Goal: Task Accomplishment & Management: Use online tool/utility

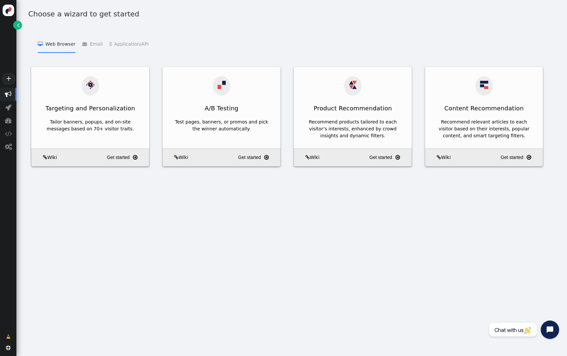
click at [18, 31] on div "Choose a wizard to get started  Web Browser   Targeting and Personalization  …" at bounding box center [291, 91] width 551 height 183
click at [18, 28] on span "" at bounding box center [18, 25] width 3 height 7
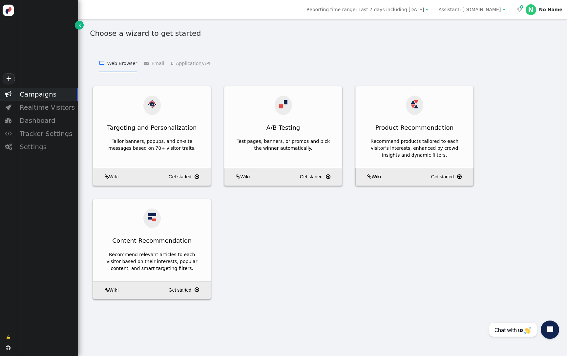
click at [487, 12] on div "Assistant: [DOMAIN_NAME]" at bounding box center [469, 9] width 62 height 7
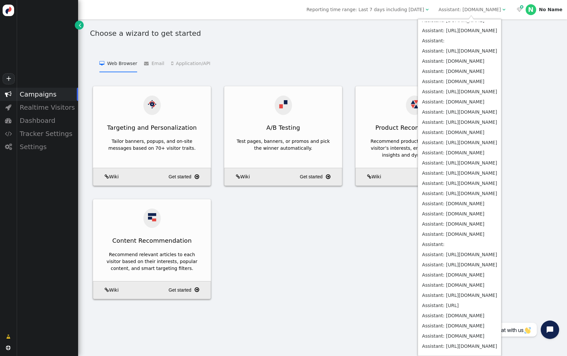
scroll to position [250, 0]
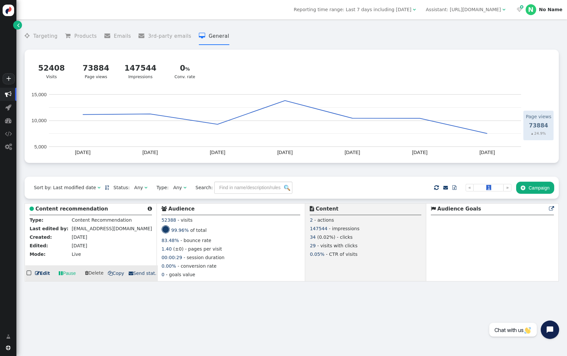
click at [80, 208] on b "Content recommendation" at bounding box center [71, 209] width 73 height 6
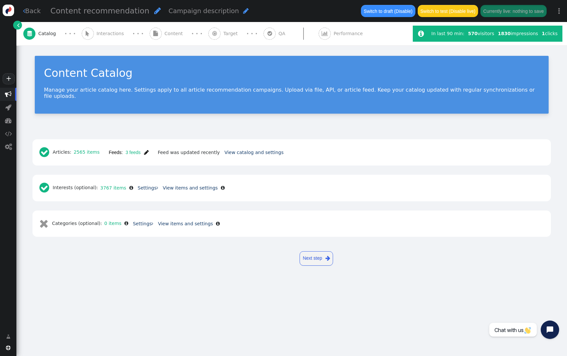
click at [146, 150] on span "" at bounding box center [146, 152] width 5 height 5
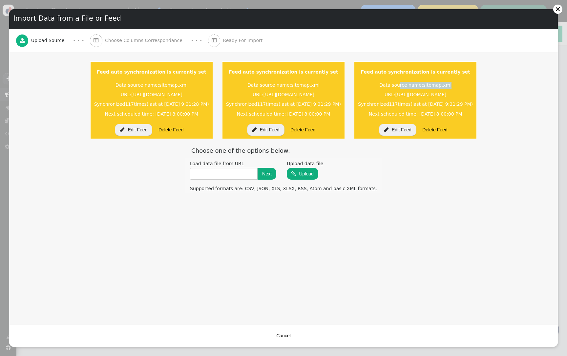
drag, startPoint x: 505, startPoint y: 83, endPoint x: 446, endPoint y: 83, distance: 58.7
click at [446, 83] on div "Data source name: sitemap.xml" at bounding box center [415, 85] width 117 height 10
click at [246, 180] on div "Load data file from URL Next" at bounding box center [232, 170] width 95 height 22
click at [246, 177] on input "text" at bounding box center [224, 174] width 68 height 12
paste input "https://a447329.sitemaphosting7.com/4544361/sitemap_4544361.xml"
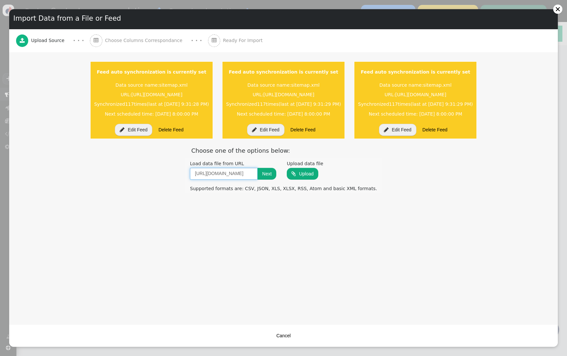
scroll to position [0, 84]
type input "https://a447329.sitemaphosting7.com/4544361/sitemap_4544361.xml"
click at [273, 175] on button "Next" at bounding box center [267, 174] width 19 height 12
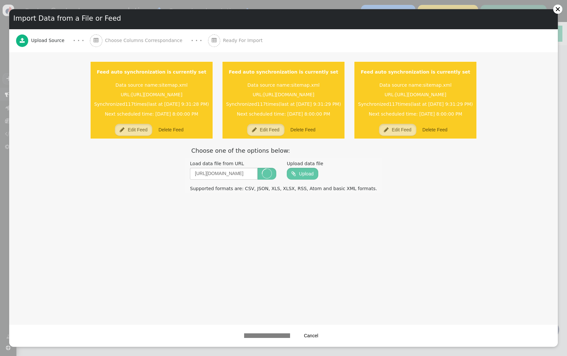
click at [312, 333] on button "Cancel" at bounding box center [311, 335] width 24 height 12
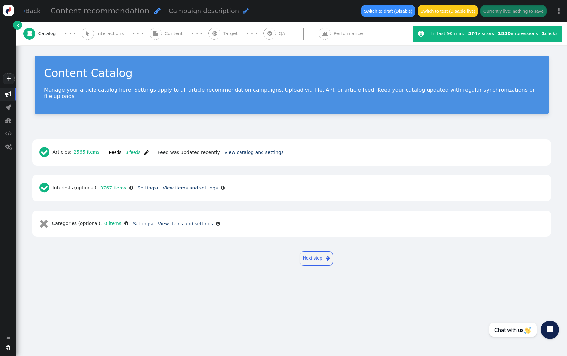
click at [96, 149] on link "2565 items" at bounding box center [85, 151] width 28 height 5
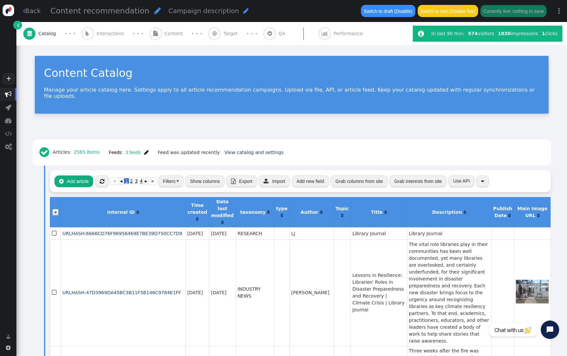
click at [242, 178] on span "Export" at bounding box center [245, 180] width 13 height 5
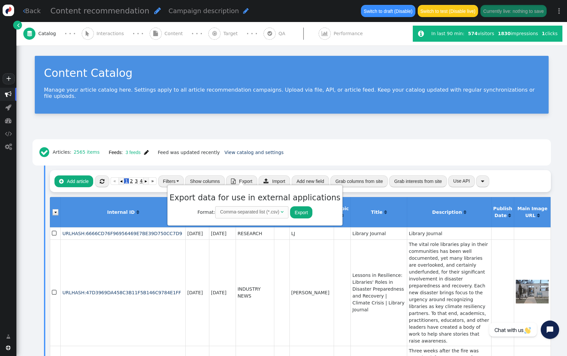
click at [293, 212] on button "Export" at bounding box center [301, 212] width 22 height 12
click at [148, 148] on button "Feeds: 3 feeds " at bounding box center [128, 152] width 49 height 12
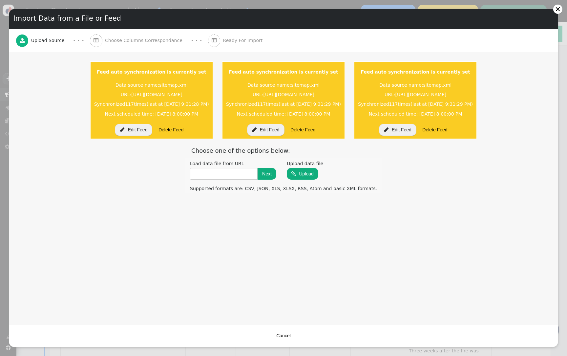
click at [250, 166] on div "Load data file from URL" at bounding box center [233, 163] width 86 height 7
click at [250, 168] on input "text" at bounding box center [224, 174] width 68 height 12
paste input "https://a447329.sitemaphosting7.com/4544361/sitemap_4544361.xml"
type input "https://a447329.sitemaphosting7.com/4544361/sitemap_4544361.xml"
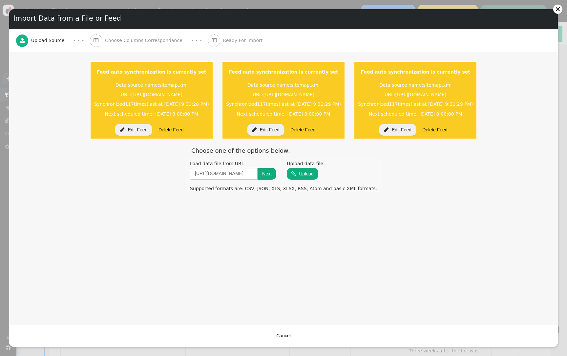
scroll to position [0, 0]
click at [266, 172] on button "Next" at bounding box center [267, 174] width 19 height 12
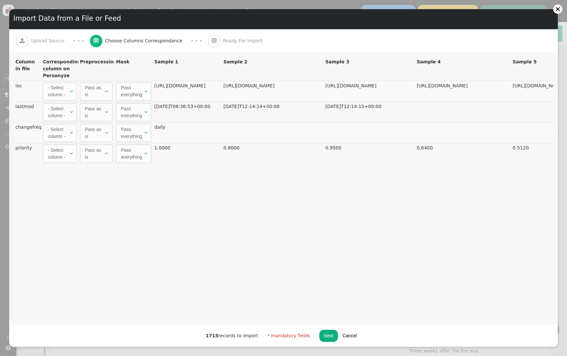
click at [68, 89] on div "- Select column -" at bounding box center [58, 91] width 21 height 14
click at [319, 333] on button "Next" at bounding box center [328, 335] width 19 height 12
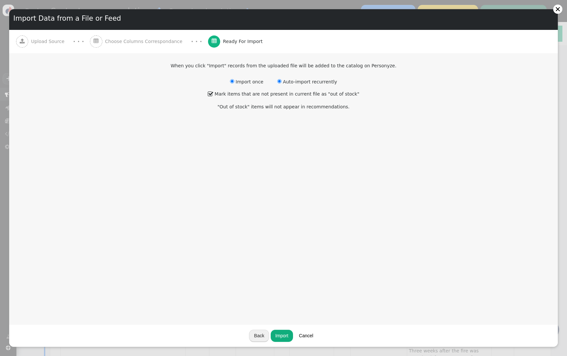
radio input "false"
radio input "true"
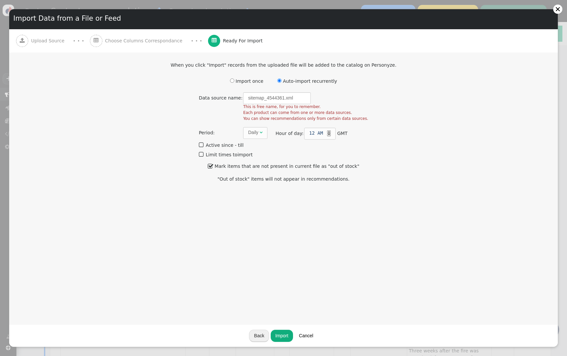
click at [280, 83] on input "radio" at bounding box center [279, 80] width 4 height 4
click at [258, 131] on div "Daily" at bounding box center [253, 132] width 10 height 7
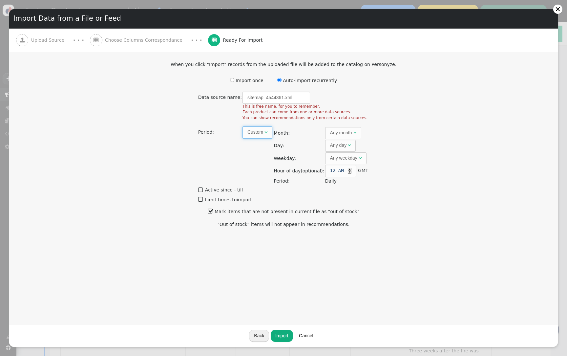
click at [345, 157] on div "Any weekday" at bounding box center [343, 158] width 27 height 7
click at [341, 130] on div "Any month" at bounding box center [341, 132] width 22 height 7
click at [339, 150] on span "Any day " at bounding box center [340, 146] width 31 height 12
drag, startPoint x: 262, startPoint y: 336, endPoint x: 336, endPoint y: 271, distance: 98.3
click at [336, 271] on div "Import Data from a File or Feed  Upload Source · · ·  Choose Columns Correspo…" at bounding box center [283, 177] width 549 height 337
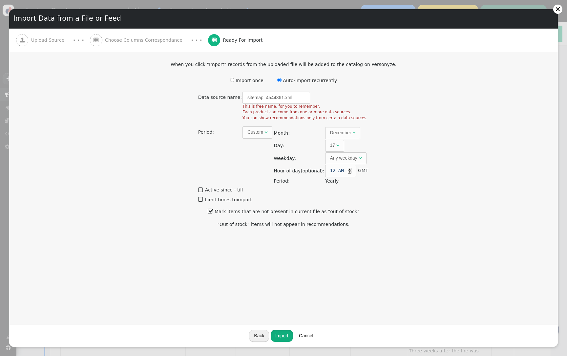
click at [276, 336] on button "Import" at bounding box center [282, 335] width 22 height 12
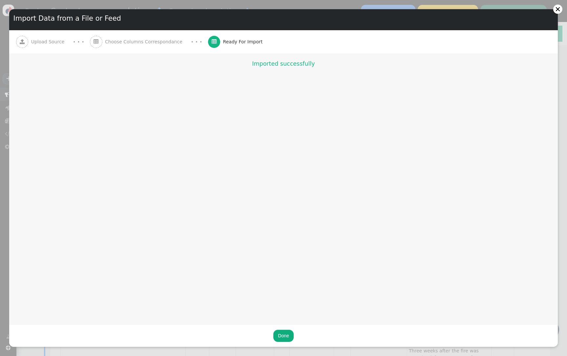
click at [289, 341] on button "Done" at bounding box center [283, 335] width 20 height 12
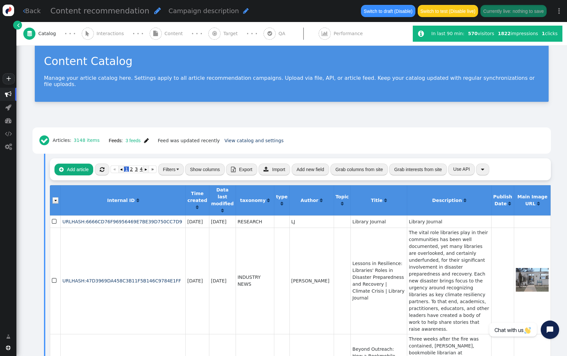
scroll to position [11, 0]
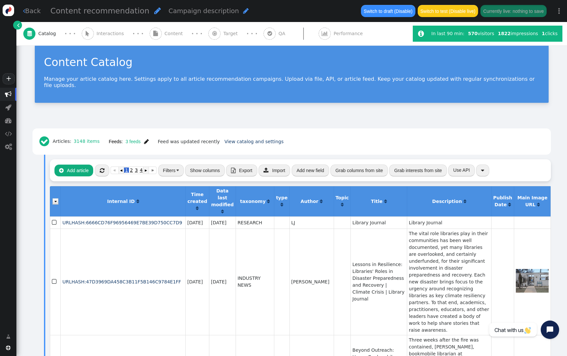
click at [427, 166] on button "Grab interests from site" at bounding box center [418, 170] width 58 height 12
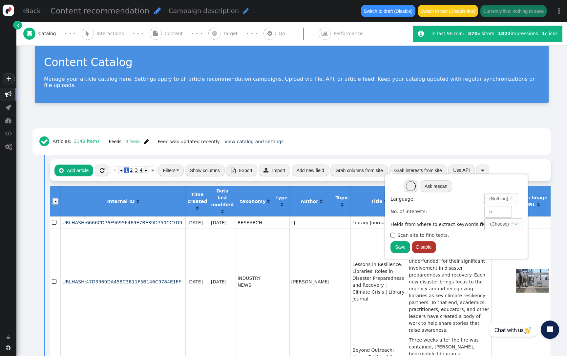
type input "https://www.hbook.com/"
type input "3"
type input "title, meta[name="keywords"], meta[name="description"], meta[property="twitter:…"
type input "https://www.libraryjournal.com/"
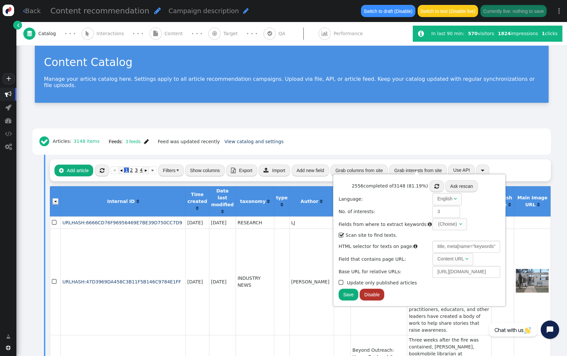
click at [359, 164] on button "Grab columns from site" at bounding box center [358, 170] width 57 height 12
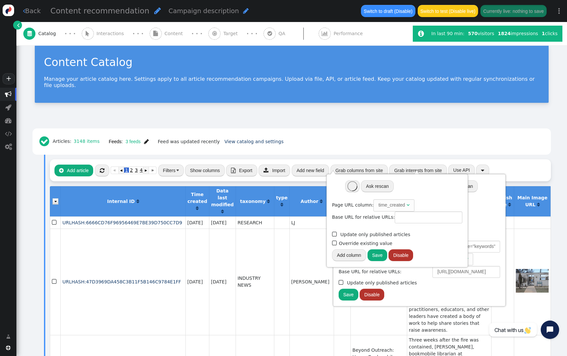
type input "https://www.libraryjournal.com/"
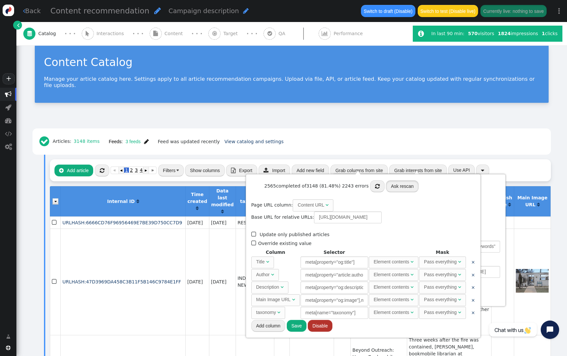
click at [391, 187] on button "Ask rescan" at bounding box center [402, 186] width 32 height 12
click at [411, 133] on div " Articles: 3148 items Feeds: 3 feeds  Feed was updated recently View catalog …" at bounding box center [291, 141] width 509 height 17
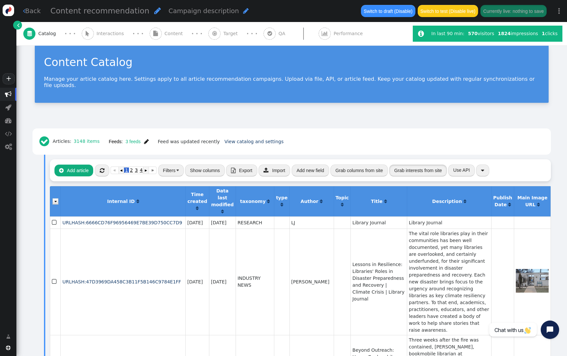
click at [414, 164] on button "Grab interests from site" at bounding box center [418, 170] width 58 height 12
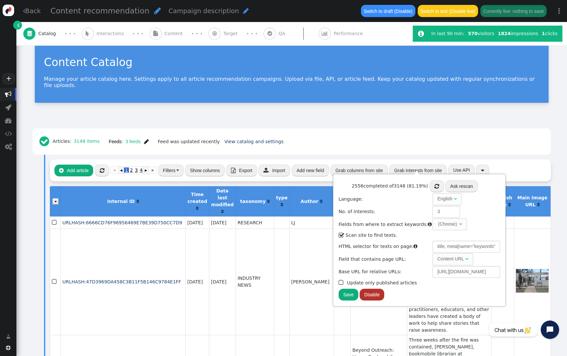
click at [461, 183] on button "Ask rescan" at bounding box center [461, 186] width 32 height 12
click at [386, 133] on div " Articles: 3148 items Feeds: 3 feeds  Feed was updated recently View catalog …" at bounding box center [291, 141] width 509 height 17
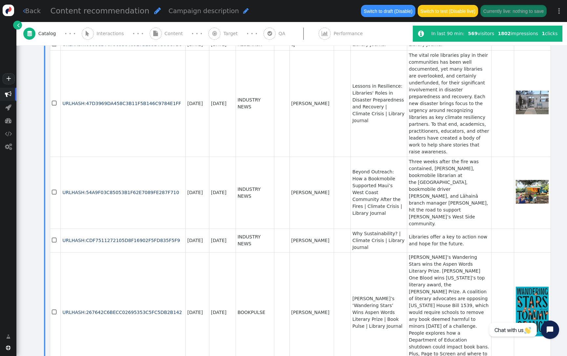
scroll to position [0, 0]
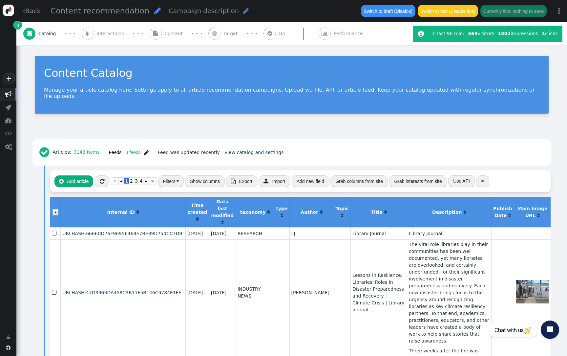
click at [156, 38] on div " Content" at bounding box center [168, 33] width 36 height 23
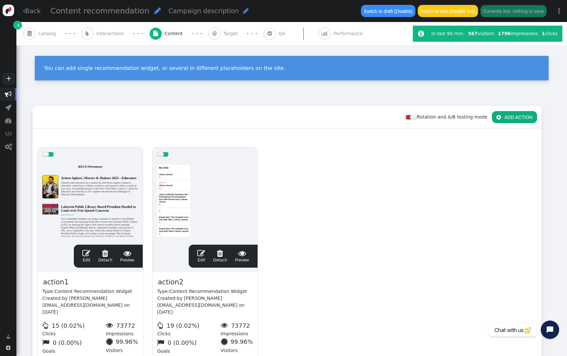
click at [119, 201] on div at bounding box center [90, 200] width 96 height 79
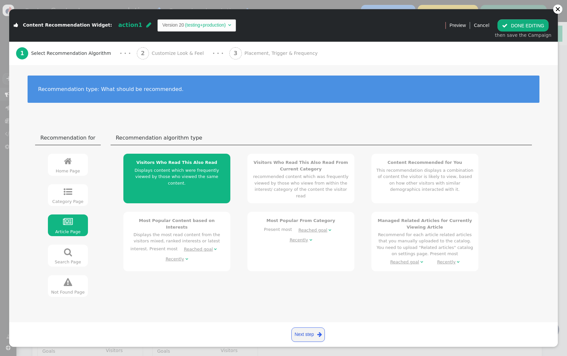
scroll to position [194, 0]
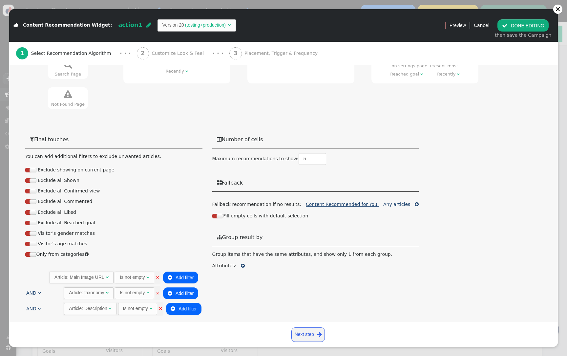
click at [335, 205] on link "Content Recommended for You," at bounding box center [342, 203] width 73 height 5
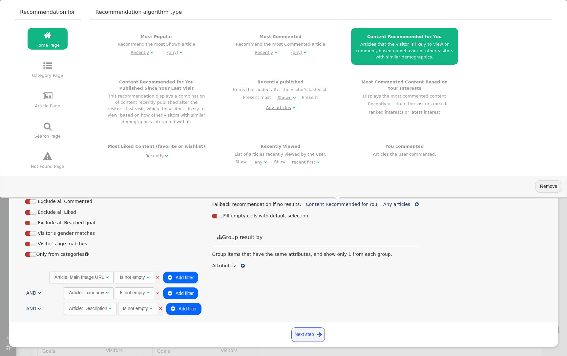
scroll to position [186, 0]
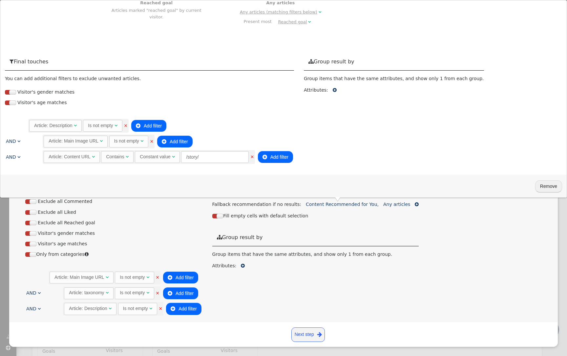
click at [338, 242] on div " Group result by" at bounding box center [315, 237] width 207 height 18
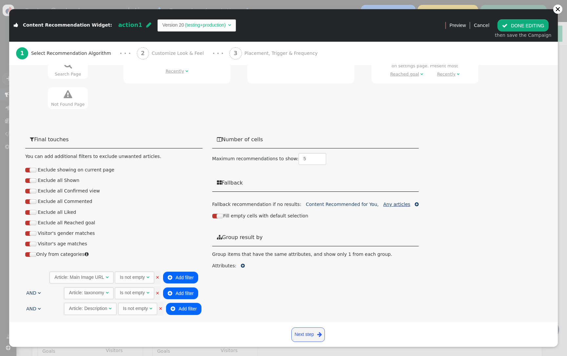
click at [390, 202] on link "Any articles" at bounding box center [396, 203] width 27 height 5
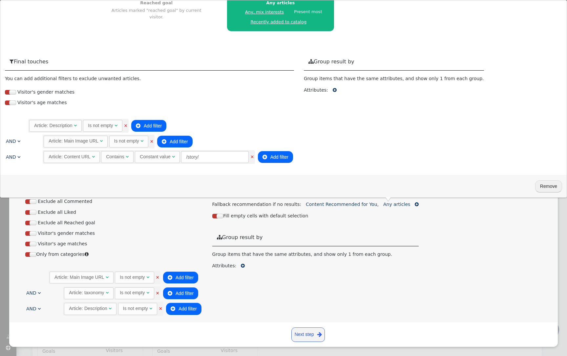
click at [380, 212] on div "Fill empty cells with default selection" at bounding box center [315, 213] width 207 height 11
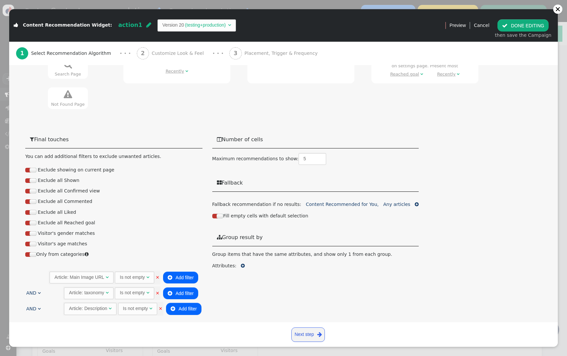
click at [527, 30] on button " DONE EDITING" at bounding box center [522, 25] width 51 height 12
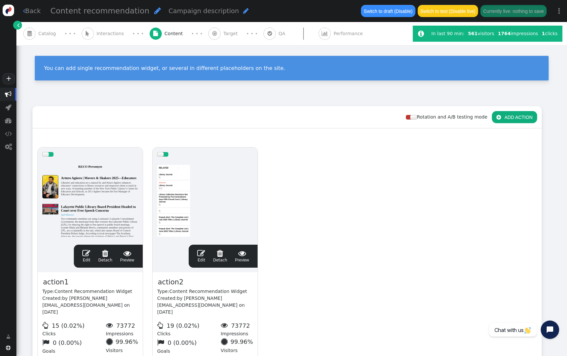
click at [105, 223] on div at bounding box center [90, 200] width 96 height 79
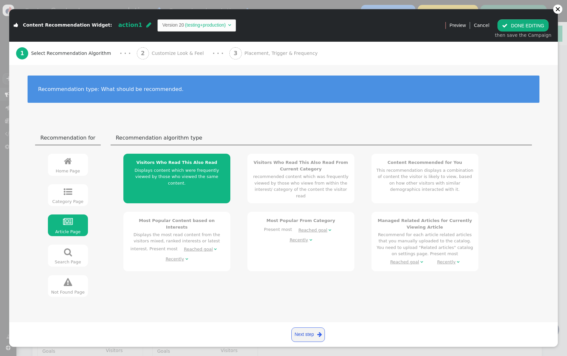
click at [532, 32] on div "then save the Campaign" at bounding box center [523, 35] width 56 height 7
click at [532, 28] on button " DONE EDITING" at bounding box center [522, 25] width 51 height 12
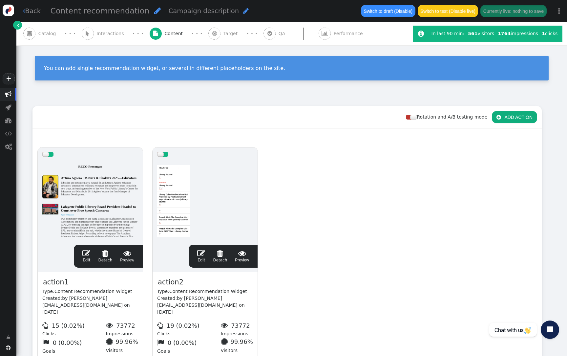
click at [188, 175] on div at bounding box center [205, 200] width 96 height 79
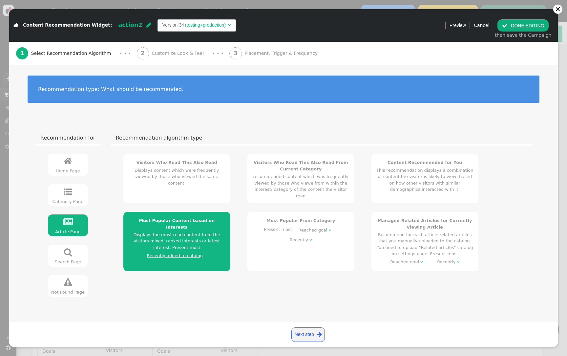
click at [245, 67] on div "Recommendation type: What should be recommended." at bounding box center [283, 93] width 549 height 56
click at [247, 59] on div "3 Placement, Trigger & Frequency" at bounding box center [274, 53] width 91 height 23
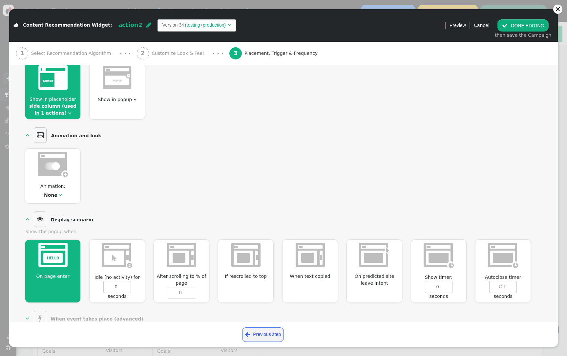
scroll to position [6, 0]
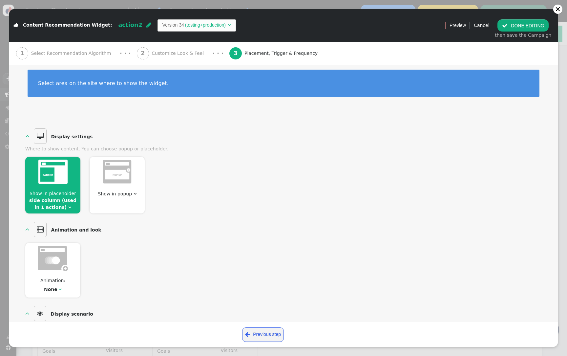
click at [153, 45] on div "2 Customize Look & Feel" at bounding box center [172, 53] width 70 height 23
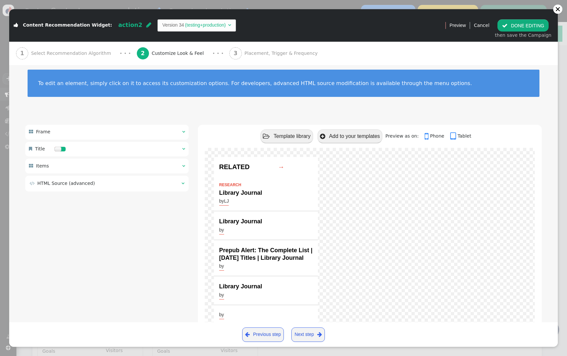
click at [72, 46] on div "1 Select Recommendation Algorithm" at bounding box center [65, 53] width 98 height 23
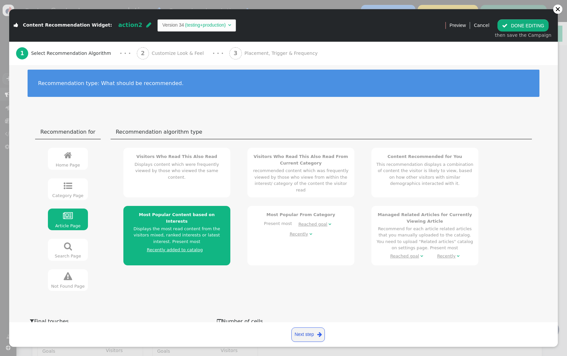
scroll to position [194, 0]
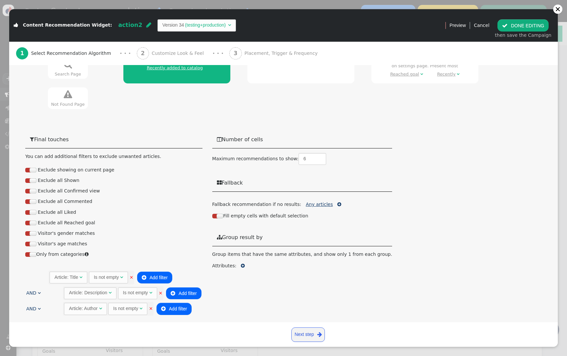
click at [320, 202] on link "Any articles" at bounding box center [319, 203] width 27 height 5
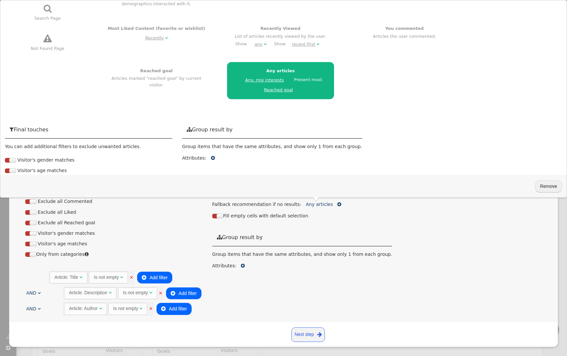
scroll to position [171, 0]
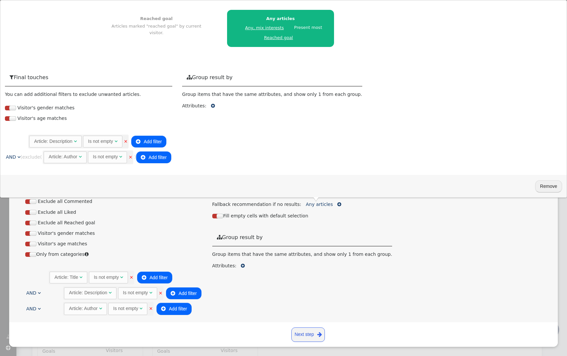
click at [167, 158] on button " Add filter" at bounding box center [153, 157] width 35 height 12
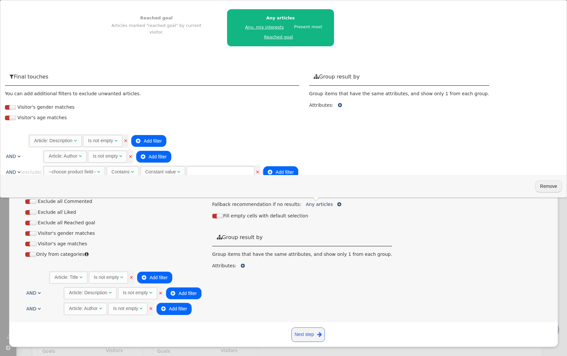
click at [259, 173] on link "×" at bounding box center [258, 171] width 4 height 5
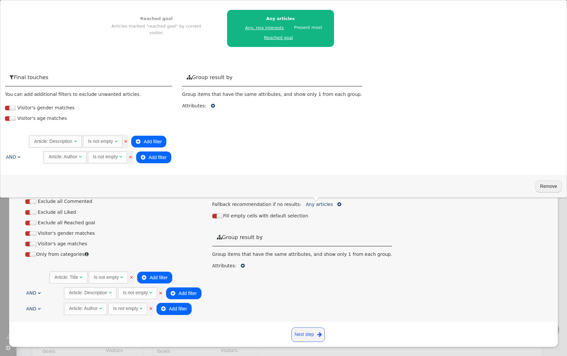
click at [395, 219] on div " Final touches You can add additional filters to exclude unwanted articles. Ex…" at bounding box center [283, 226] width 516 height 191
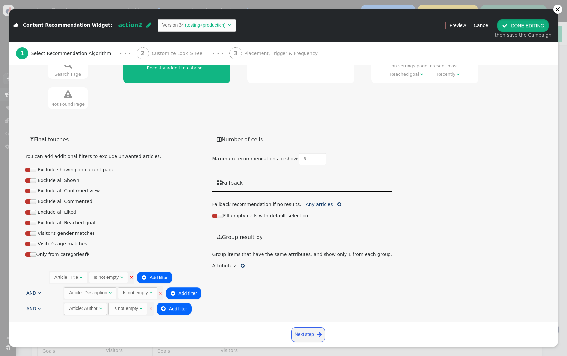
click at [532, 22] on button " DONE EDITING" at bounding box center [522, 25] width 51 height 12
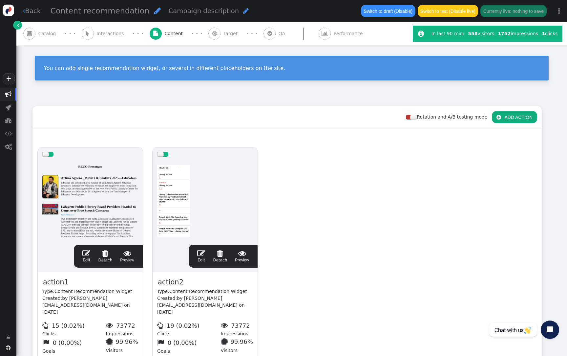
click at [51, 32] on span "Catalog" at bounding box center [48, 33] width 20 height 7
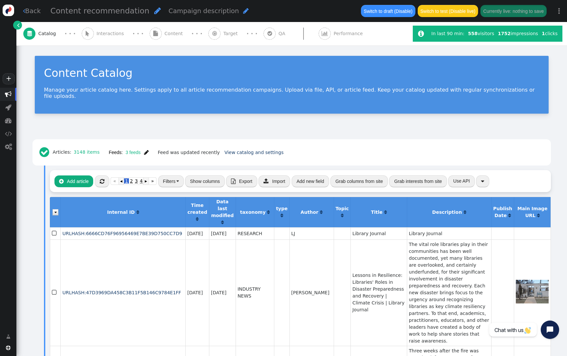
click at [428, 175] on button "Grab interests from site" at bounding box center [418, 181] width 58 height 12
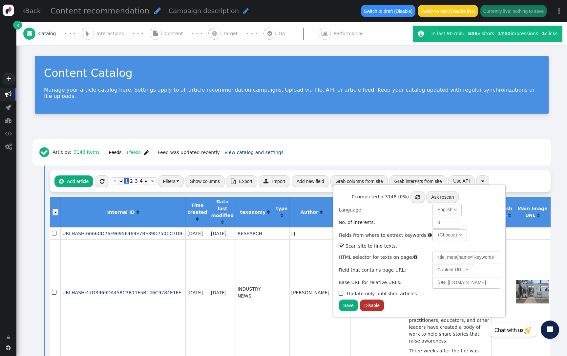
click at [415, 195] on span "" at bounding box center [417, 196] width 5 height 5
click at [367, 177] on button "Grab columns from site" at bounding box center [358, 181] width 57 height 12
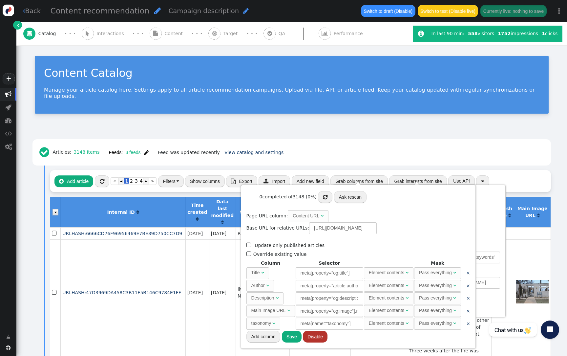
click at [328, 196] on button "" at bounding box center [325, 197] width 14 height 12
click at [325, 197] on span "" at bounding box center [325, 196] width 5 height 5
click at [422, 147] on div " Articles: 3148 items Feeds: 3 feeds  Feed was updated recently View catalog …" at bounding box center [291, 152] width 509 height 17
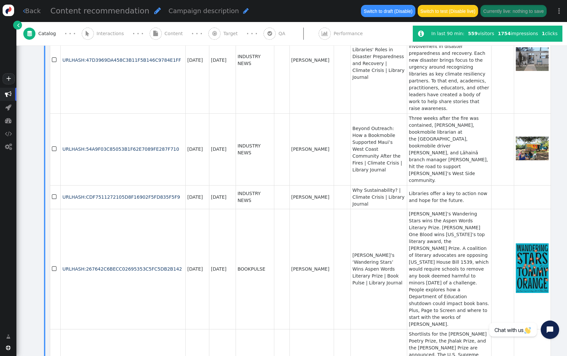
scroll to position [0, 0]
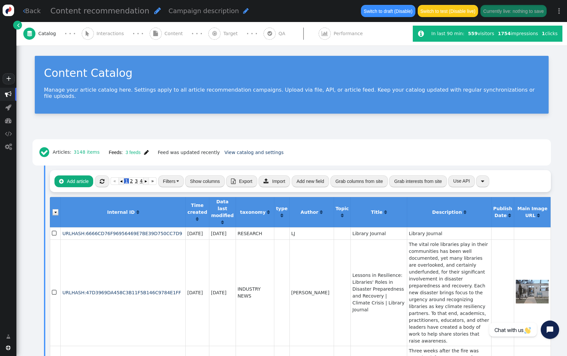
click at [221, 220] on span "" at bounding box center [222, 222] width 3 height 5
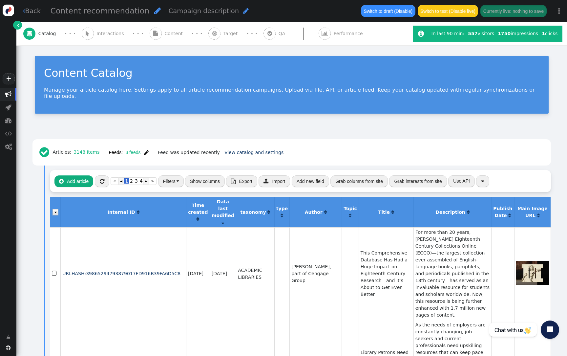
click at [221, 220] on span "" at bounding box center [222, 222] width 3 height 5
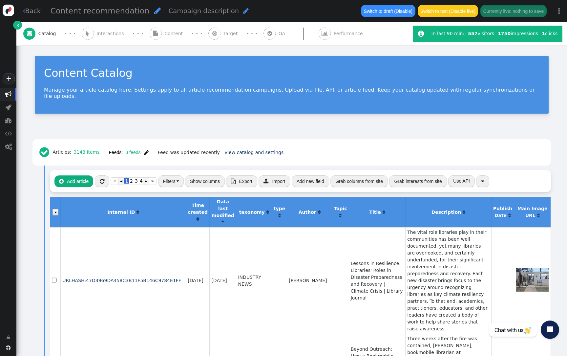
click at [197, 217] on span "" at bounding box center [198, 219] width 3 height 5
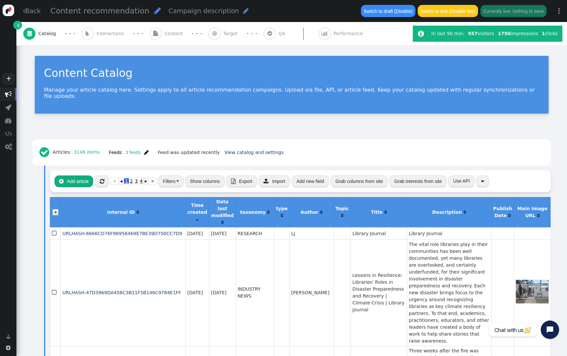
click at [196, 217] on span "" at bounding box center [197, 219] width 3 height 5
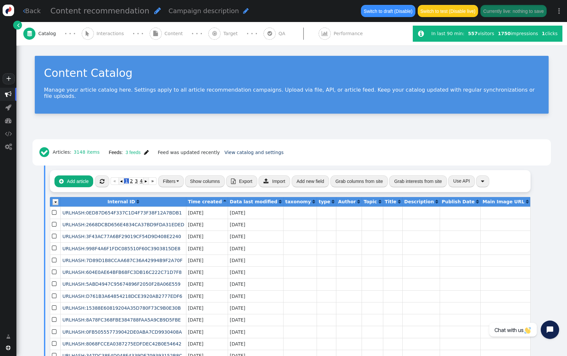
click at [263, 37] on span "" at bounding box center [269, 34] width 12 height 12
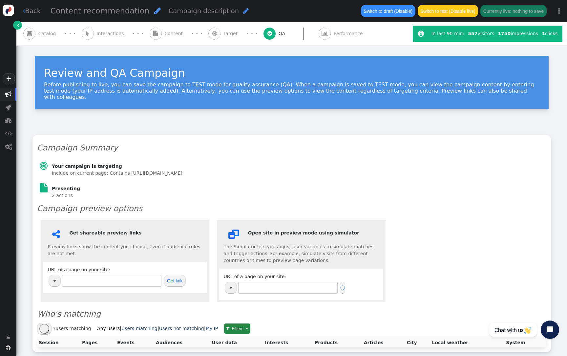
type input "https://www.hbook.com/"
click at [54, 277] on button "button" at bounding box center [55, 281] width 12 height 12
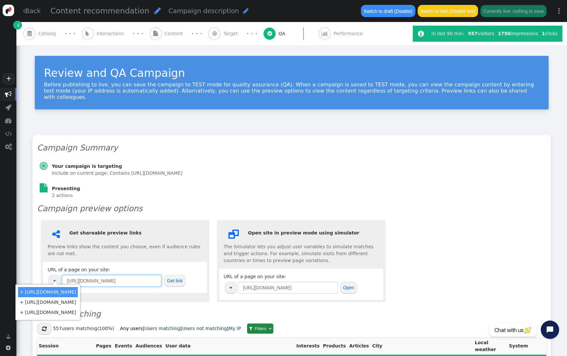
click at [123, 277] on input "https://www.hbook.com/" at bounding box center [111, 281] width 99 height 12
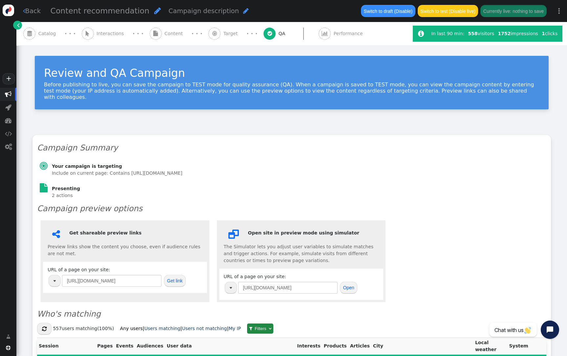
click at [54, 276] on button "button" at bounding box center [55, 281] width 12 height 12
click at [66, 301] on td "+ https://www.slj.com/" at bounding box center [48, 302] width 60 height 10
type input "https://www.slj.com/"
click at [108, 275] on input "https://www.slj.com/" at bounding box center [111, 281] width 99 height 12
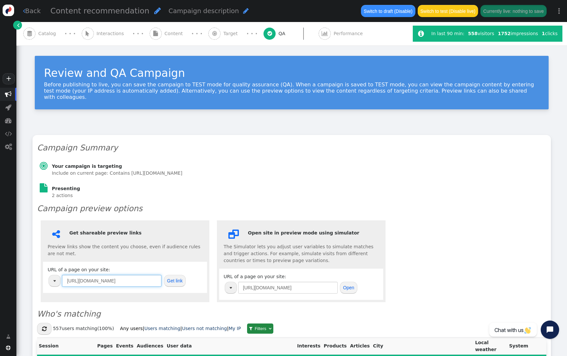
click at [108, 275] on input "https://www.slj.com/" at bounding box center [111, 281] width 99 height 12
